Goal: Communication & Community: Answer question/provide support

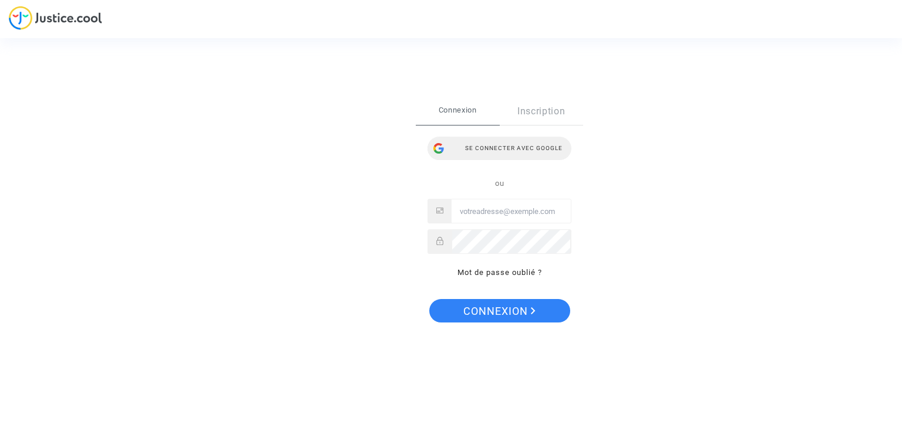
click at [503, 151] on div "Se connecter avec Google" at bounding box center [499, 148] width 144 height 23
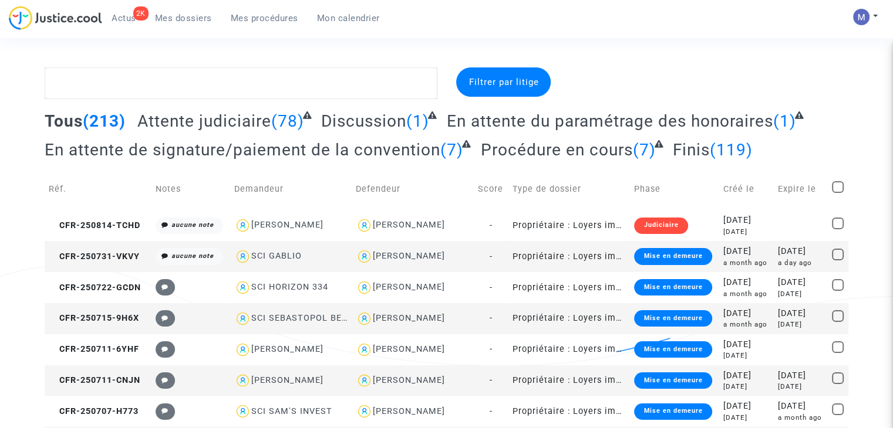
click at [186, 125] on span "Attente judiciaire" at bounding box center [204, 121] width 134 height 19
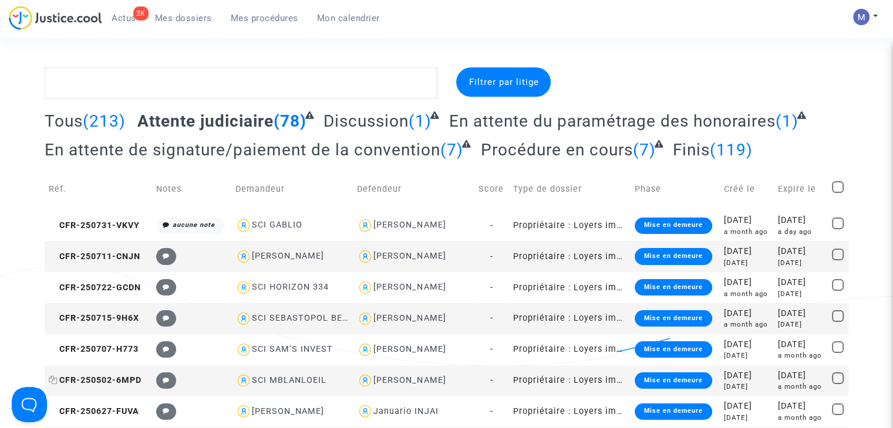
click at [135, 376] on span "CFR-250502-6MPD" at bounding box center [95, 381] width 93 height 10
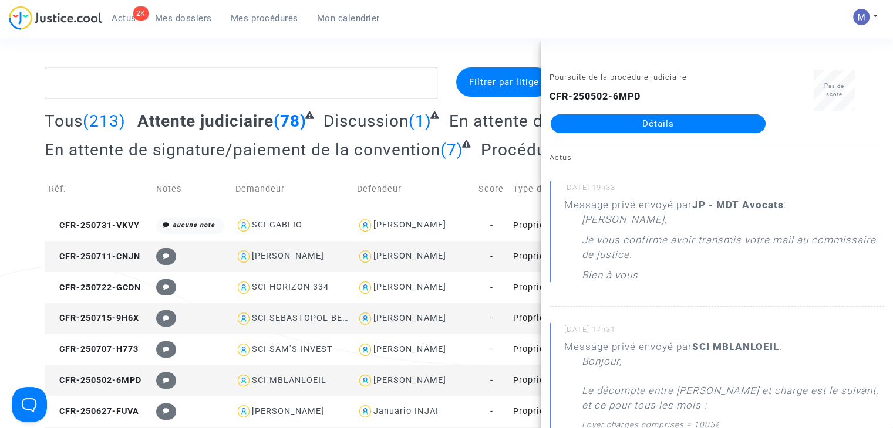
click at [665, 129] on link "Détails" at bounding box center [658, 123] width 215 height 19
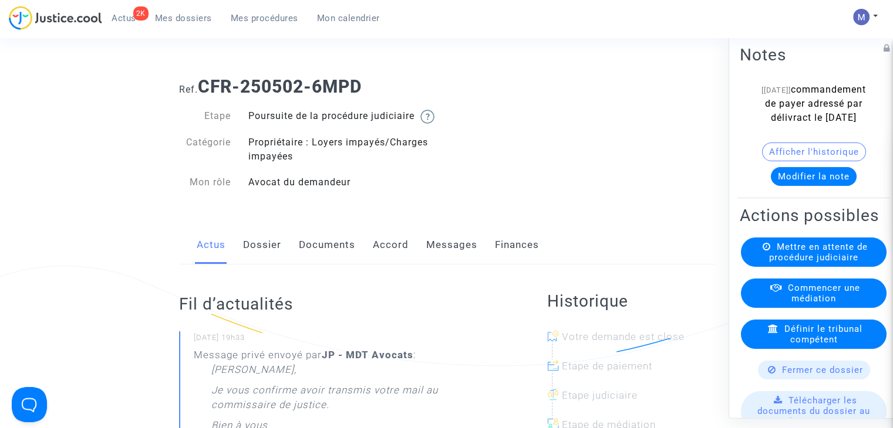
click at [457, 259] on link "Messages" at bounding box center [451, 245] width 51 height 39
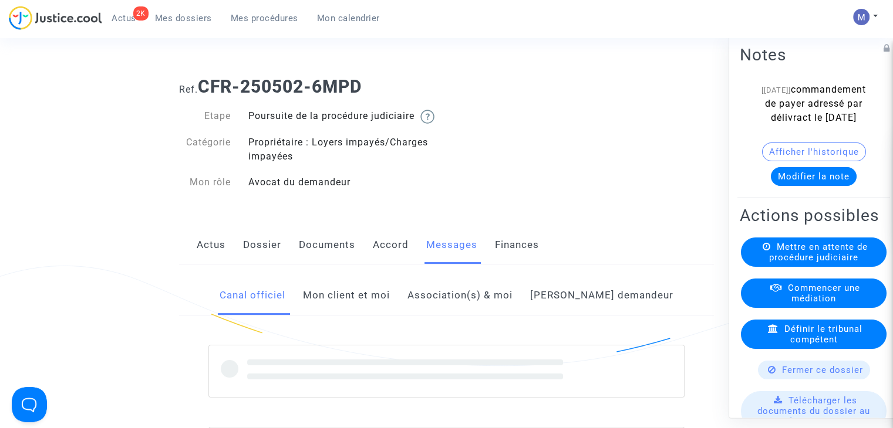
click at [364, 313] on link "Mon client et moi" at bounding box center [346, 295] width 87 height 39
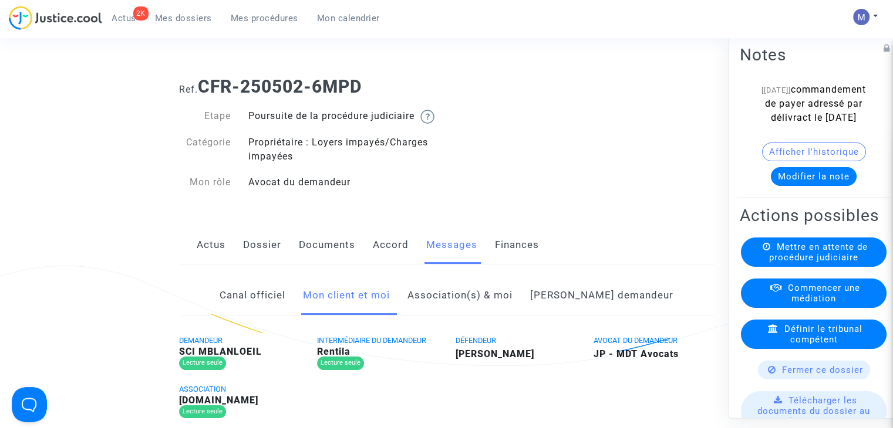
click at [366, 314] on link "Mon client et moi" at bounding box center [346, 295] width 87 height 39
click at [272, 305] on link "Canal officiel" at bounding box center [253, 295] width 66 height 39
click at [364, 314] on link "Mon client et moi" at bounding box center [346, 295] width 87 height 39
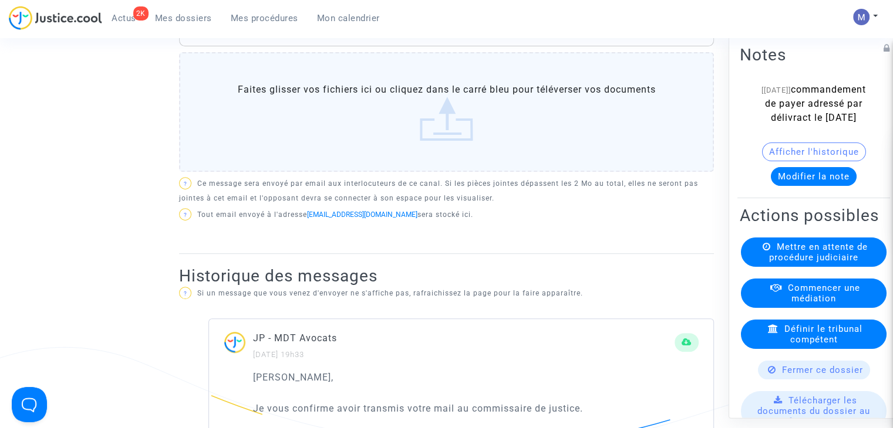
scroll to position [306, 0]
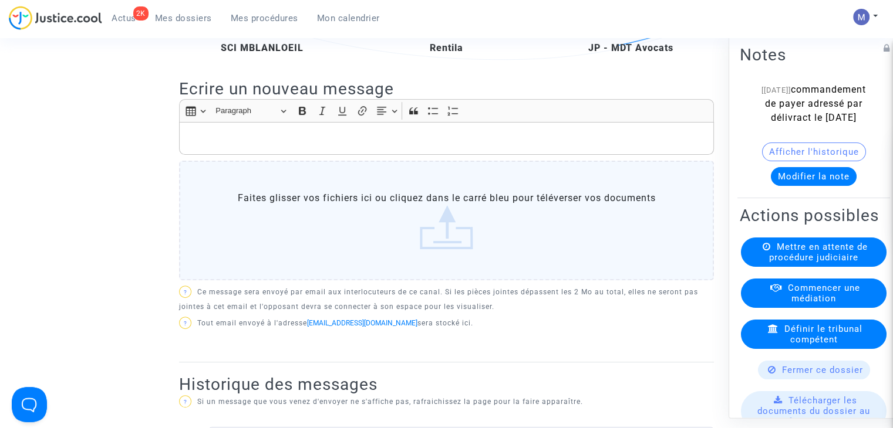
click at [479, 141] on div "Rich Text Editor, main" at bounding box center [446, 138] width 535 height 33
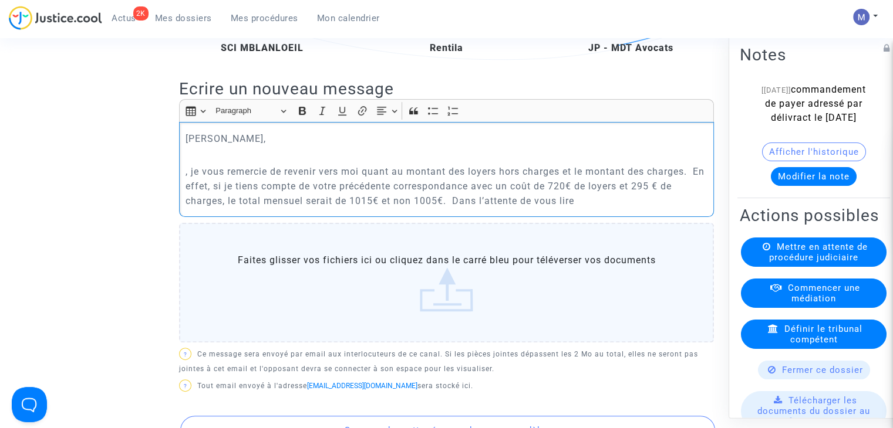
click at [194, 185] on p ", je vous remercie de revenir vers moi quant au montant des loyers hors charges…" at bounding box center [446, 186] width 522 height 44
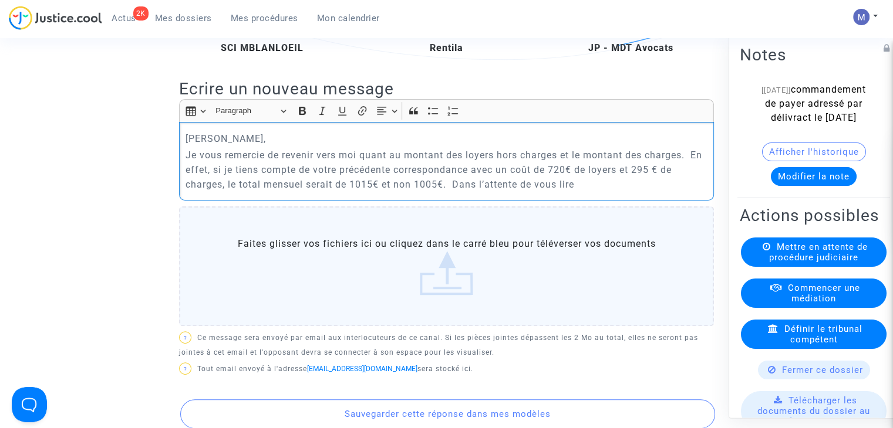
click at [451, 192] on p "Je vous remercie de revenir vers moi quant au montant des loyers hors charges e…" at bounding box center [446, 170] width 522 height 44
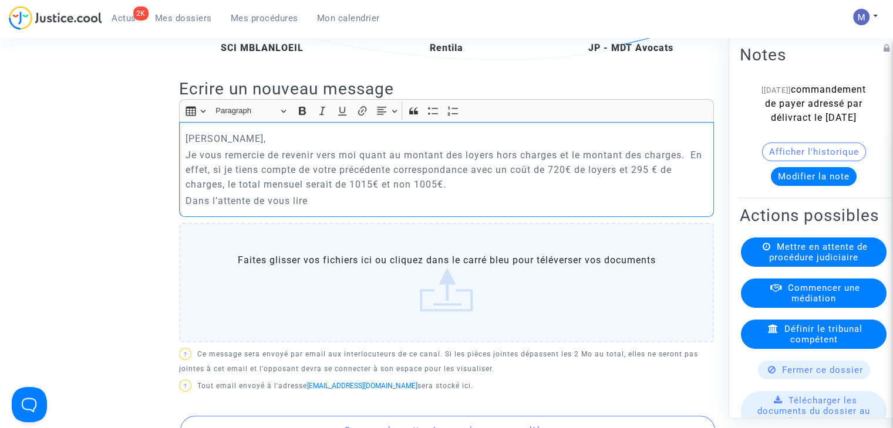
click at [341, 208] on p "Dans l’attente de vous lire" at bounding box center [446, 201] width 522 height 15
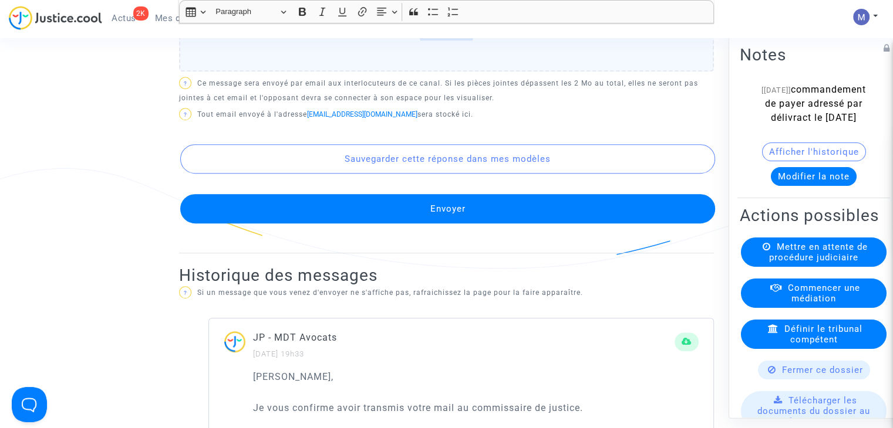
scroll to position [639, 0]
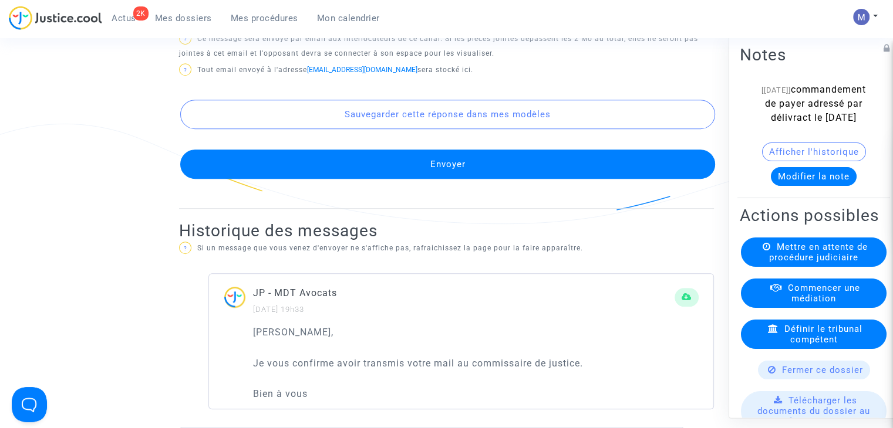
click at [416, 172] on button "Envoyer" at bounding box center [447, 164] width 535 height 29
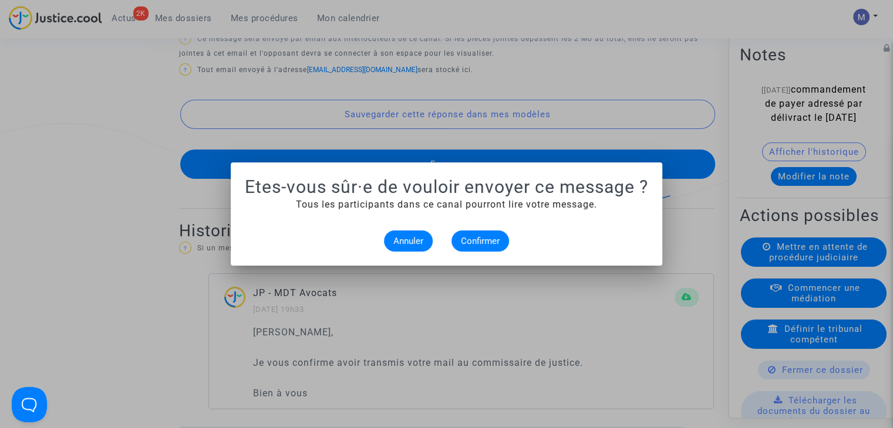
scroll to position [0, 0]
click at [488, 238] on span "Confirmer" at bounding box center [480, 241] width 39 height 11
